Goal: Navigation & Orientation: Understand site structure

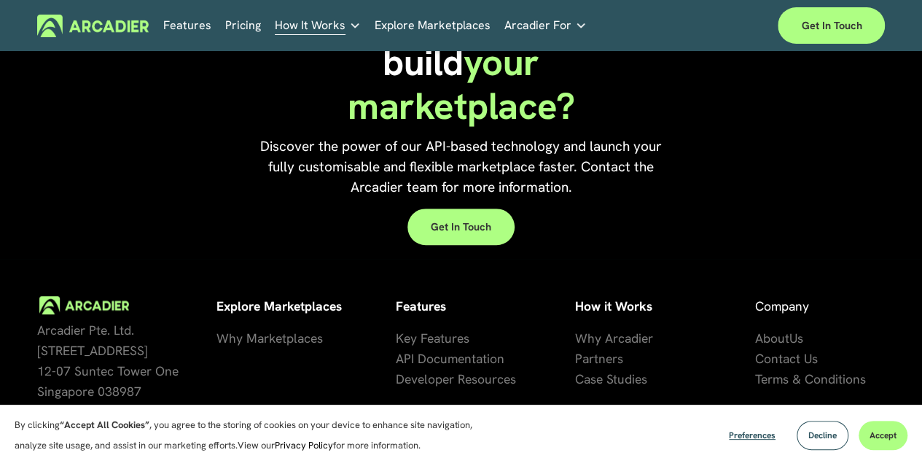
scroll to position [3139, 0]
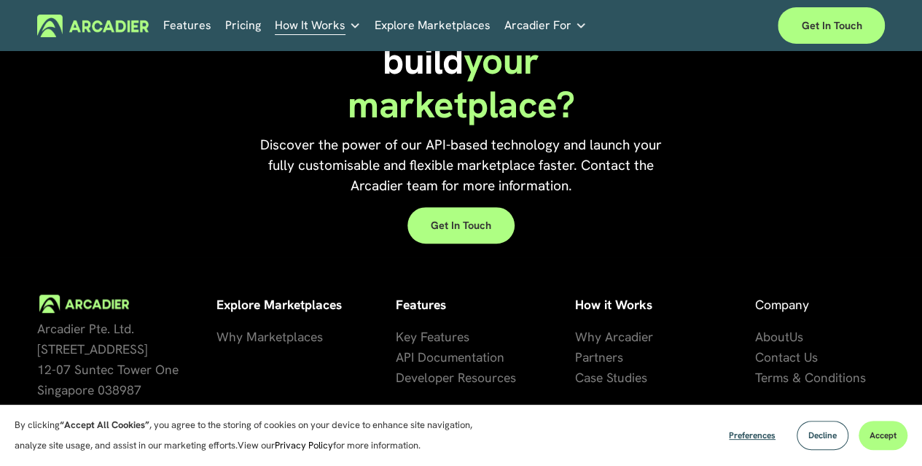
click at [131, 320] on span "Arcadier Pte. Ltd. [STREET_ADDRESS]" at bounding box center [107, 359] width 141 height 78
drag, startPoint x: 135, startPoint y: 278, endPoint x: 39, endPoint y: 276, distance: 95.5
click at [39, 318] on p "Arcadier Pte. Ltd. [STREET_ADDRESS]" at bounding box center [120, 359] width 166 height 82
copy span "Arcadier Pte. Ltd."
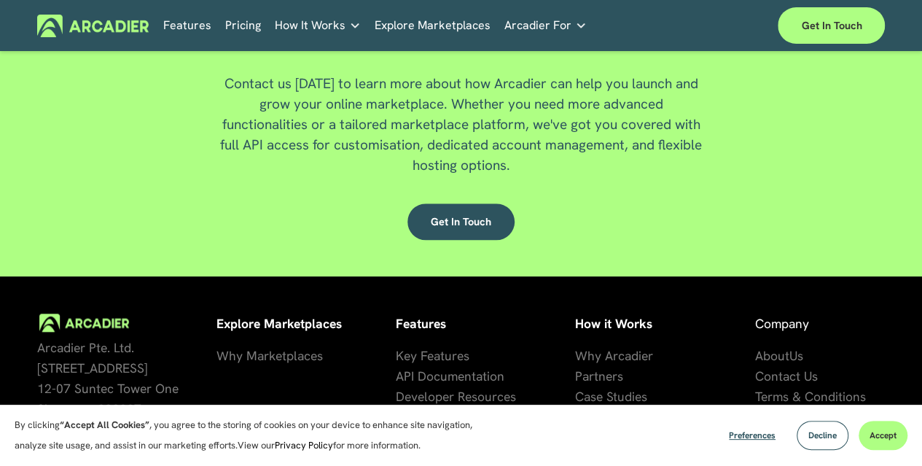
scroll to position [3428, 0]
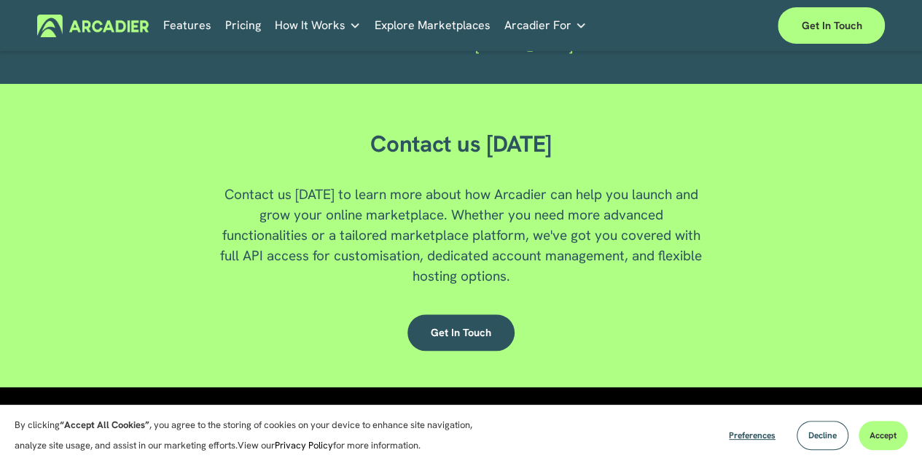
scroll to position [3209, 0]
